Goal: Task Accomplishment & Management: Use online tool/utility

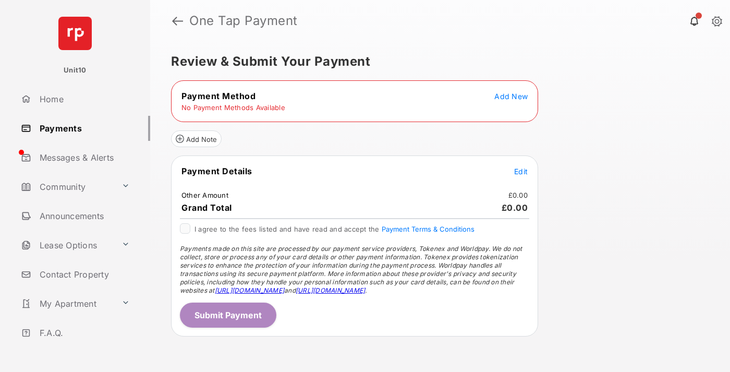
click at [511, 96] on span "Add New" at bounding box center [510, 96] width 33 height 9
